Goal: Task Accomplishment & Management: Use online tool/utility

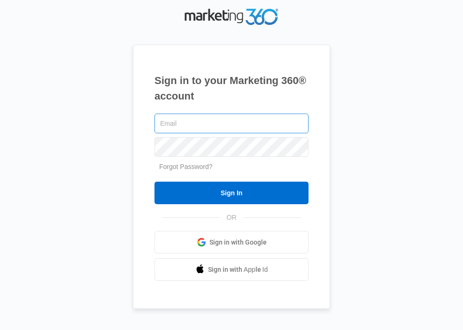
click at [198, 114] on input "text" at bounding box center [232, 124] width 154 height 20
type input "[EMAIL_ADDRESS][DOMAIN_NAME]"
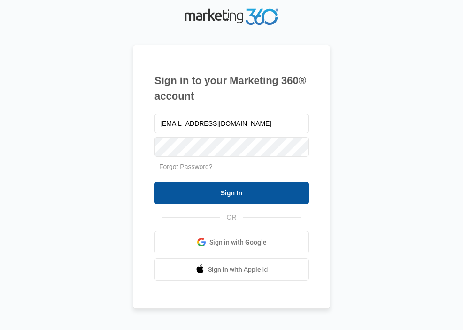
click at [232, 197] on input "Sign In" at bounding box center [232, 193] width 154 height 23
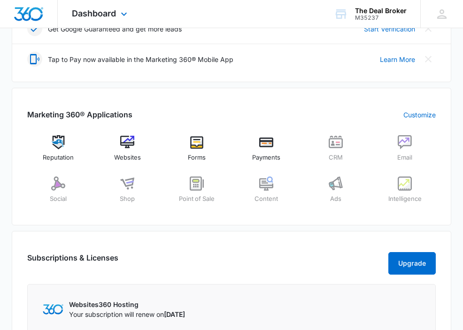
scroll to position [325, 0]
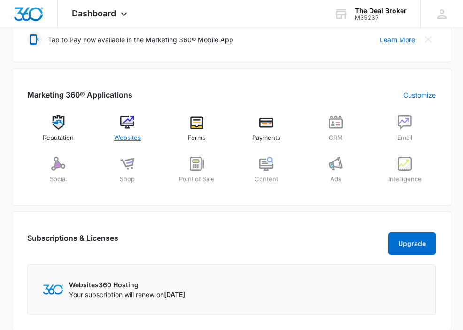
click at [130, 119] on img at bounding box center [127, 123] width 14 height 14
